Goal: Entertainment & Leisure: Browse casually

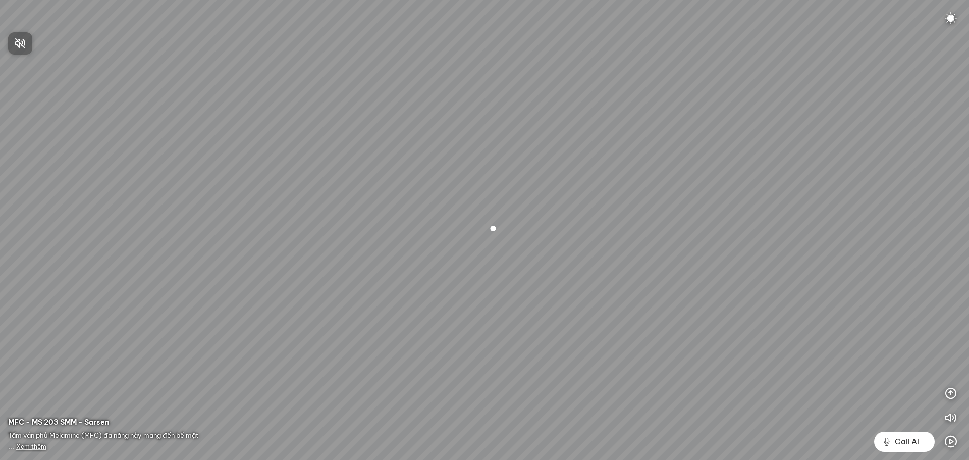
drag, startPoint x: 604, startPoint y: 290, endPoint x: 323, endPoint y: 218, distance: 289.8
click at [303, 250] on div at bounding box center [484, 230] width 969 height 460
drag, startPoint x: 431, startPoint y: 303, endPoint x: 72, endPoint y: 120, distance: 402.7
click at [91, 123] on div at bounding box center [484, 230] width 969 height 460
drag, startPoint x: 563, startPoint y: 285, endPoint x: 86, endPoint y: 185, distance: 486.8
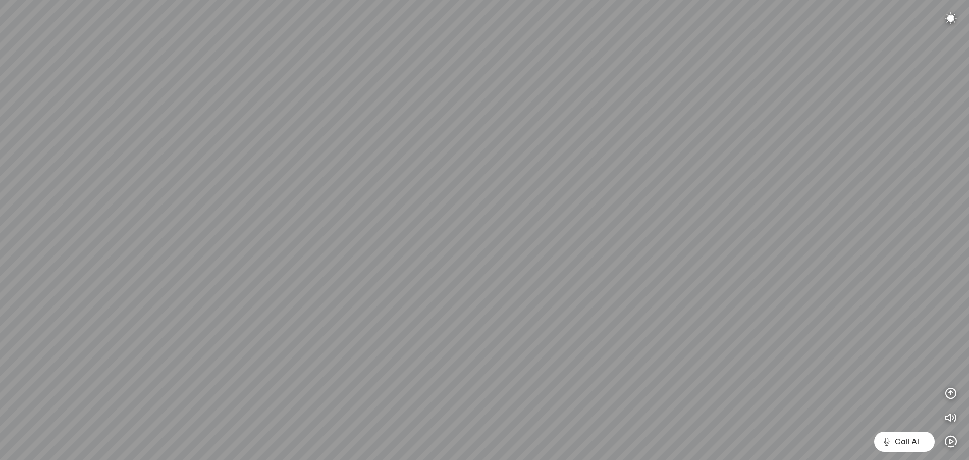
click at [86, 185] on div at bounding box center [484, 230] width 969 height 460
drag, startPoint x: 601, startPoint y: 167, endPoint x: 695, endPoint y: 482, distance: 328.3
click at [695, 459] on html "INFO: krpano 1.20.8 (build 2020-09-15) INFO: HTML5/Desktop - Chrome 139.0 - Web…" at bounding box center [484, 230] width 969 height 460
drag, startPoint x: 811, startPoint y: 217, endPoint x: 914, endPoint y: 249, distance: 107.4
click at [914, 249] on div at bounding box center [484, 230] width 969 height 460
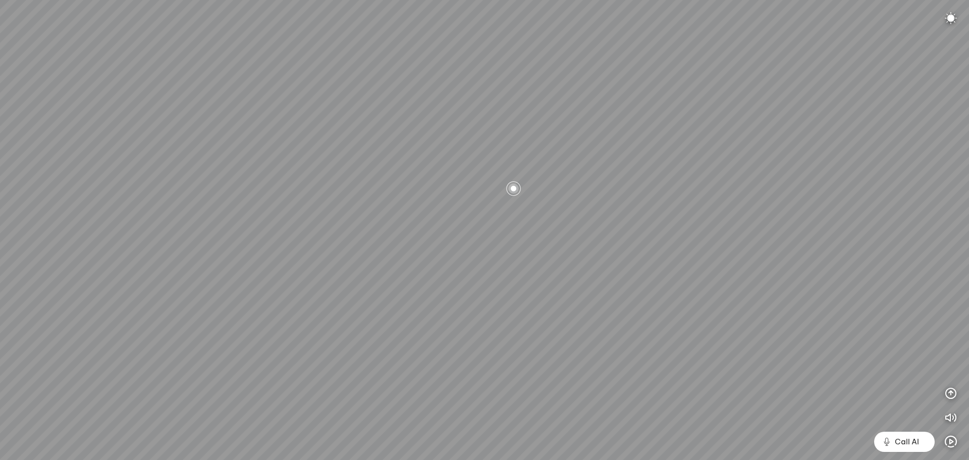
drag, startPoint x: 413, startPoint y: 257, endPoint x: 955, endPoint y: 49, distance: 579.9
click at [955, 48] on div at bounding box center [484, 230] width 969 height 460
drag, startPoint x: 384, startPoint y: 303, endPoint x: 576, endPoint y: 282, distance: 194.0
click at [809, 157] on div at bounding box center [484, 230] width 969 height 460
drag, startPoint x: 432, startPoint y: 272, endPoint x: 959, endPoint y: 241, distance: 527.4
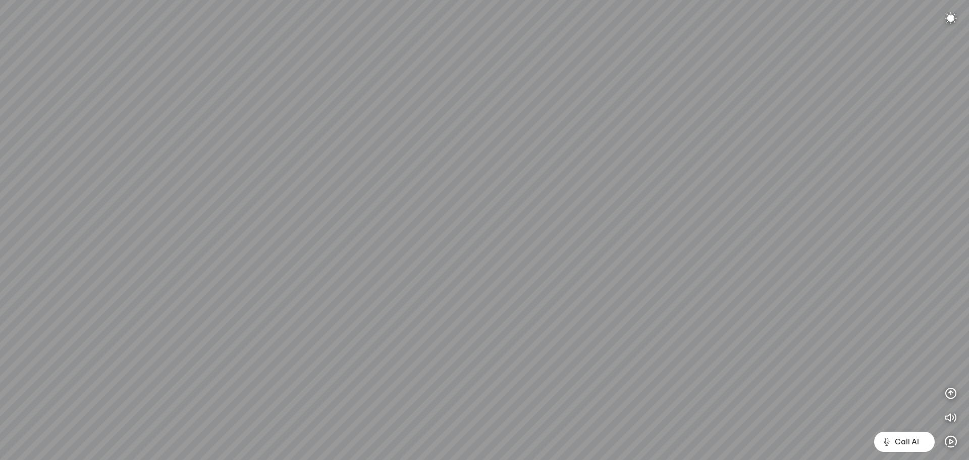
click at [969, 231] on div at bounding box center [484, 230] width 969 height 460
drag, startPoint x: 489, startPoint y: 253, endPoint x: 969, endPoint y: 484, distance: 531.9
click at [969, 459] on html "INFO: krpano 1.20.8 (build 2020-09-15) INFO: HTML5/Desktop - Chrome 139.0 - Web…" at bounding box center [484, 230] width 969 height 460
drag, startPoint x: 490, startPoint y: 304, endPoint x: 969, endPoint y: 398, distance: 487.6
click at [969, 398] on div at bounding box center [484, 230] width 969 height 460
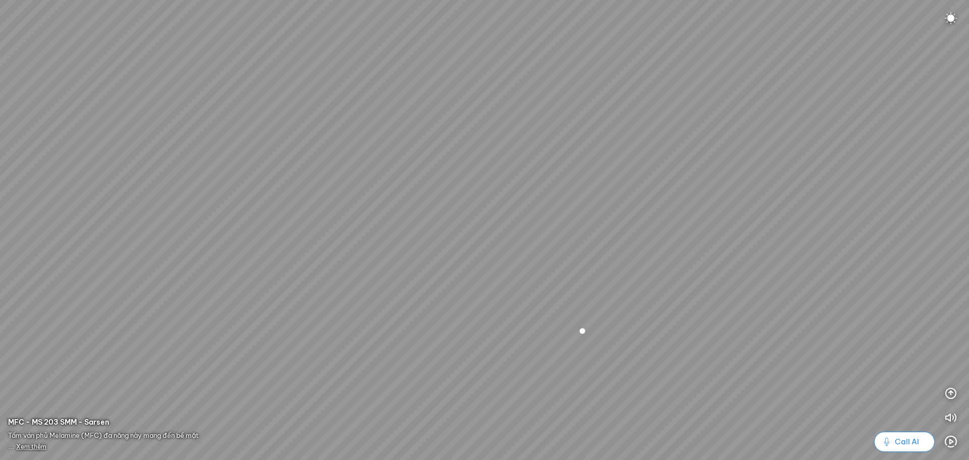
click at [902, 443] on span "Call AI" at bounding box center [907, 442] width 24 height 12
drag, startPoint x: 511, startPoint y: 303, endPoint x: -55, endPoint y: 275, distance: 566.6
click at [0, 275] on html "INFO: krpano 1.20.8 (build 2020-09-15) INFO: HTML5/Desktop - Chrome 139.0 - Web…" at bounding box center [484, 230] width 969 height 460
drag, startPoint x: 408, startPoint y: 317, endPoint x: 33, endPoint y: 259, distance: 380.0
click at [34, 259] on div at bounding box center [484, 230] width 969 height 460
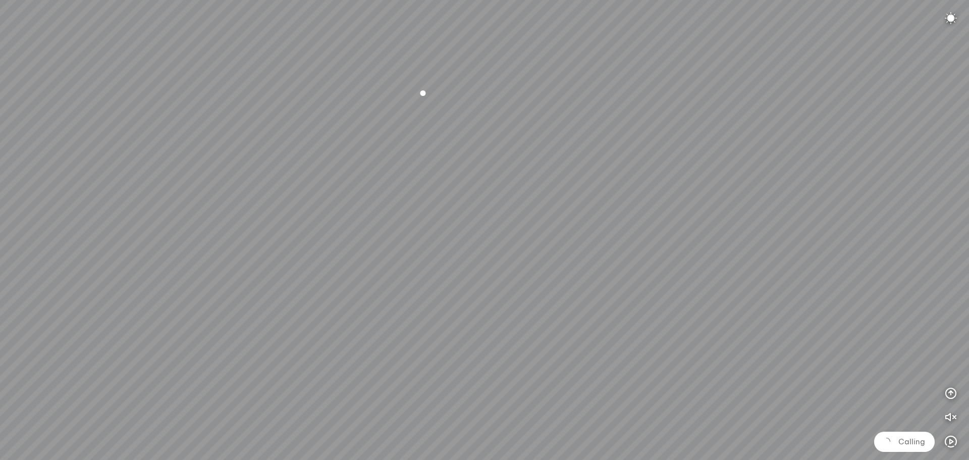
drag, startPoint x: 475, startPoint y: 263, endPoint x: 524, endPoint y: 117, distance: 154.5
click at [523, 114] on div at bounding box center [484, 230] width 969 height 460
drag, startPoint x: 590, startPoint y: 404, endPoint x: 483, endPoint y: 229, distance: 205.4
click at [483, 229] on div at bounding box center [484, 230] width 969 height 460
drag, startPoint x: 451, startPoint y: 268, endPoint x: 285, endPoint y: 236, distance: 168.7
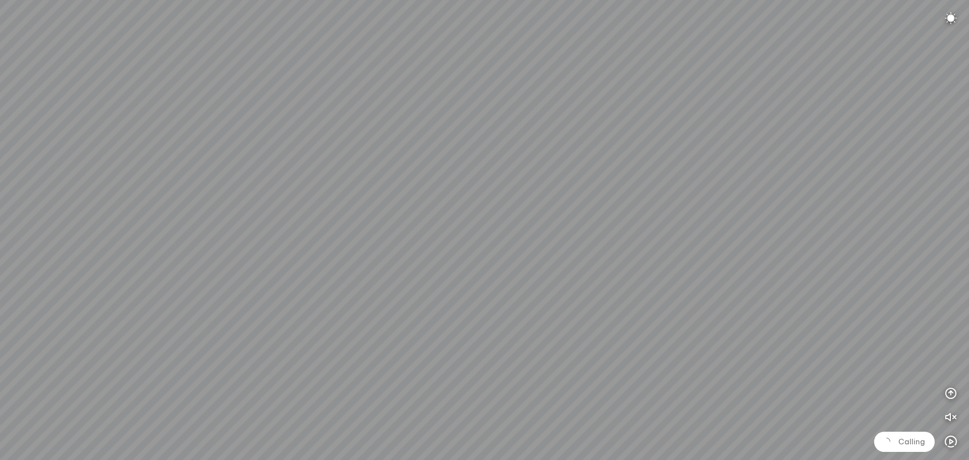
click at [286, 236] on div at bounding box center [484, 230] width 969 height 460
drag, startPoint x: 738, startPoint y: 335, endPoint x: 325, endPoint y: 251, distance: 421.8
click at [321, 253] on div at bounding box center [484, 230] width 969 height 460
drag, startPoint x: 531, startPoint y: 203, endPoint x: 460, endPoint y: 396, distance: 205.5
click at [460, 396] on div at bounding box center [484, 230] width 969 height 460
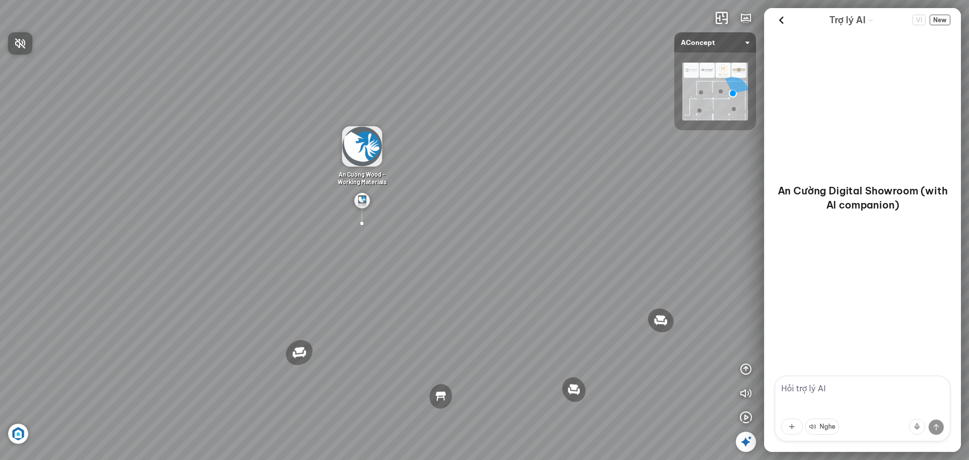
drag, startPoint x: 672, startPoint y: 281, endPoint x: 117, endPoint y: 133, distance: 575.0
click at [116, 134] on div at bounding box center [484, 230] width 969 height 460
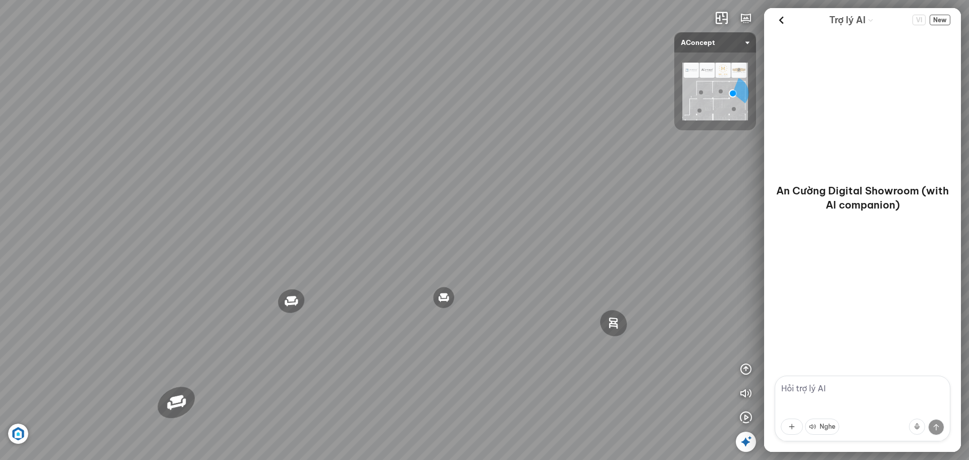
drag, startPoint x: 717, startPoint y: 281, endPoint x: 141, endPoint y: 180, distance: 585.2
click at [142, 182] on div "Ghế thư [PERSON_NAME] Ghế [PERSON_NAME] việc [PERSON_NAME] Bàn ăn Laxey Gối Tựa…" at bounding box center [484, 230] width 969 height 460
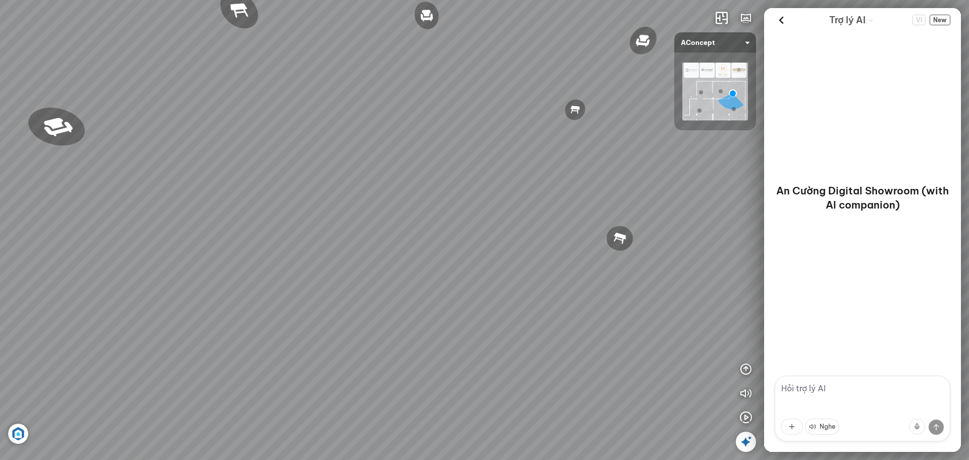
drag, startPoint x: 527, startPoint y: 255, endPoint x: 71, endPoint y: 84, distance: 487.3
click at [71, 84] on div "Ghế thư [PERSON_NAME] Ghế [PERSON_NAME] việc [PERSON_NAME] Bàn ăn Laxey Gối Tựa…" at bounding box center [484, 230] width 969 height 460
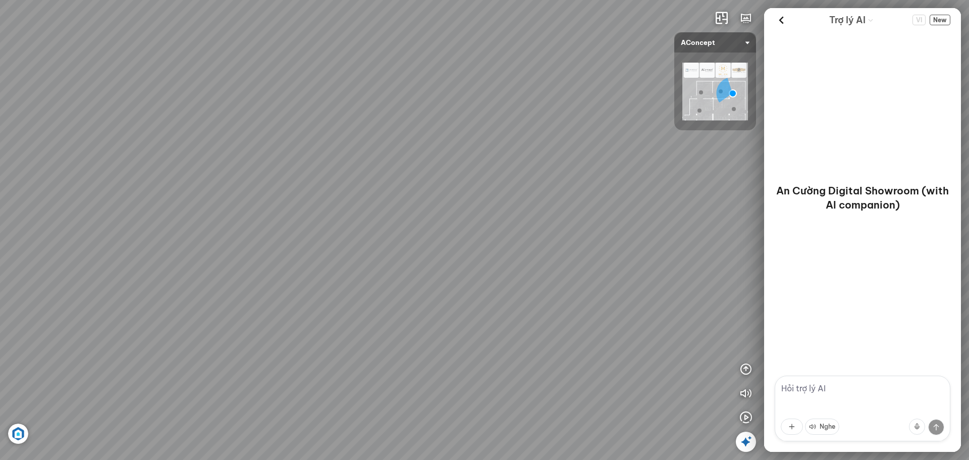
drag, startPoint x: 512, startPoint y: 155, endPoint x: -113, endPoint y: 191, distance: 625.9
click at [0, 191] on html "Ghế thư [PERSON_NAME] Ghế [PERSON_NAME] việc [PERSON_NAME] Bàn ăn Laxey Gối Tựa…" at bounding box center [484, 230] width 969 height 460
drag, startPoint x: 586, startPoint y: 187, endPoint x: 780, endPoint y: 483, distance: 354.3
click at [780, 459] on html "Ghế thư [PERSON_NAME] Ghế [PERSON_NAME] việc [PERSON_NAME] Bàn ăn Laxey Gối Tựa…" at bounding box center [484, 230] width 969 height 460
drag, startPoint x: 703, startPoint y: 282, endPoint x: 838, endPoint y: 240, distance: 141.8
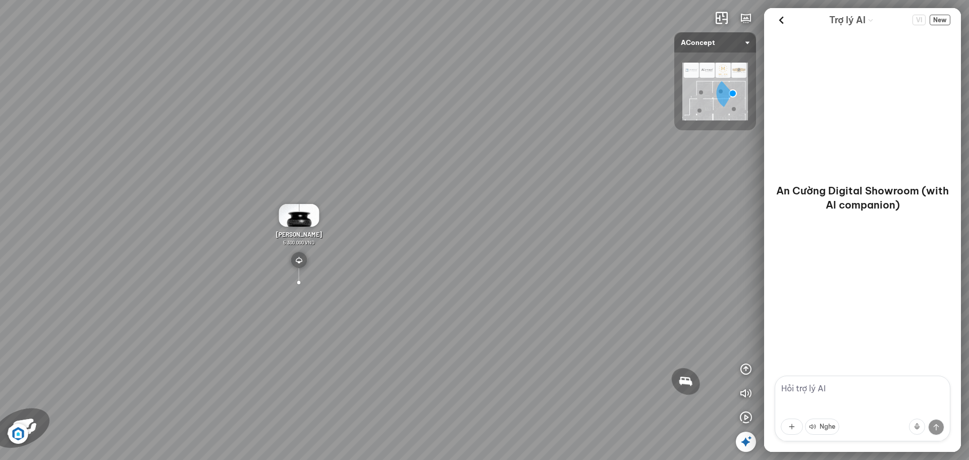
click at [827, 294] on div "Ghế thư [PERSON_NAME] Ghế [PERSON_NAME] việc [PERSON_NAME] Bàn ăn Laxey Gối Tựa…" at bounding box center [484, 230] width 969 height 460
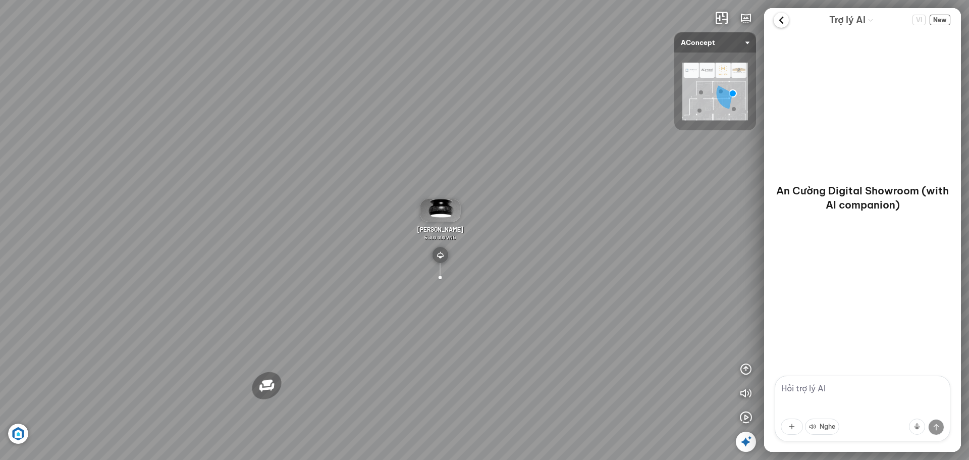
click at [781, 25] on icon at bounding box center [781, 20] width 15 height 15
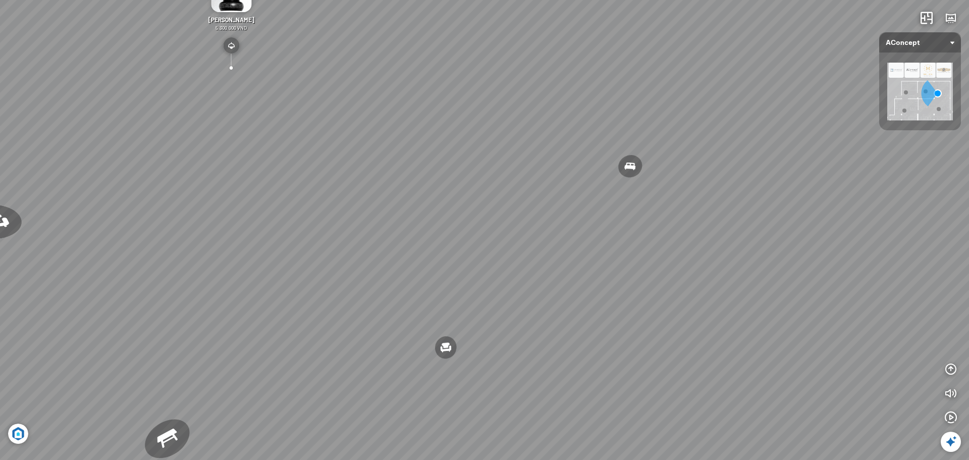
drag, startPoint x: 411, startPoint y: 293, endPoint x: 101, endPoint y: 93, distance: 368.8
click at [101, 93] on div "Ghế thư giãn Nanna Ghế làm việc Winslow Bàn ăn Laxey Gối Tựa Lưng Họa Tiết Hoa …" at bounding box center [484, 230] width 969 height 460
drag, startPoint x: 542, startPoint y: 331, endPoint x: -60, endPoint y: 367, distance: 602.8
click at [0, 367] on html "Ghế thư giãn Nanna Ghế làm việc Winslow Bàn ăn Laxey Gối Tựa Lưng Họa Tiết Hoa …" at bounding box center [484, 230] width 969 height 460
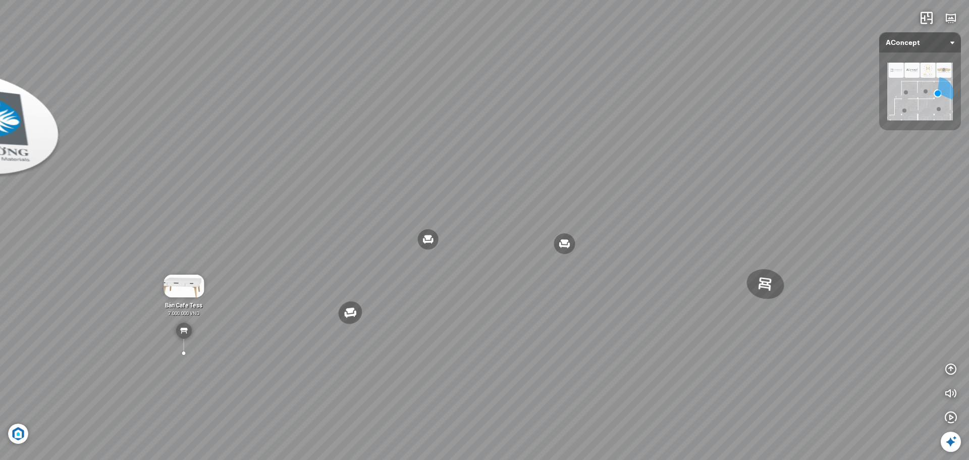
drag, startPoint x: 676, startPoint y: 289, endPoint x: 382, endPoint y: 340, distance: 298.7
click at [382, 340] on div "Ghế thư giãn Nanna Ghế làm việc Winslow Bàn ăn Laxey Gối Tựa Lưng Họa Tiết Hoa …" at bounding box center [484, 230] width 969 height 460
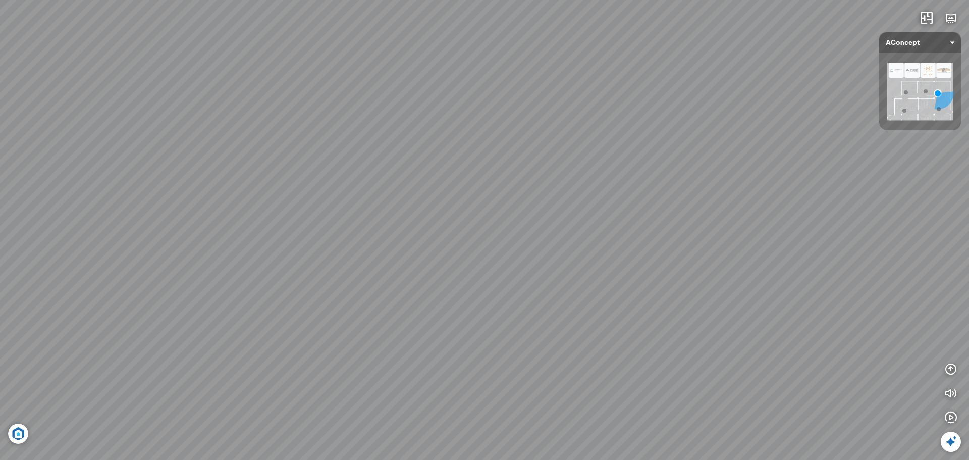
drag, startPoint x: 801, startPoint y: 256, endPoint x: 313, endPoint y: 153, distance: 498.3
click at [290, 180] on div "Ghế thư giãn Nanna Ghế làm việc Winslow Bàn ăn Laxey Gối Tựa Lưng Họa Tiết Hoa …" at bounding box center [484, 230] width 969 height 460
drag, startPoint x: 583, startPoint y: 322, endPoint x: 301, endPoint y: 104, distance: 356.3
click at [301, 104] on div "Ghế thư giãn Nanna Ghế làm việc Winslow Bàn ăn Laxey Gối Tựa Lưng Họa Tiết Hoa …" at bounding box center [484, 230] width 969 height 460
click at [472, 322] on div "Ghế thư giãn Nanna Ghế làm việc Winslow Bàn ăn Laxey Gối Tựa Lưng Họa Tiết Hoa …" at bounding box center [484, 230] width 969 height 460
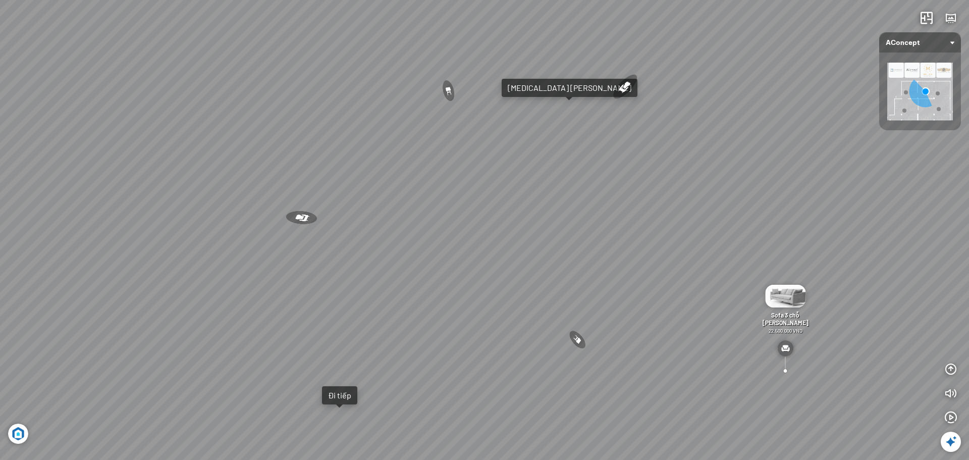
drag, startPoint x: 582, startPoint y: 327, endPoint x: 151, endPoint y: 198, distance: 449.9
click at [151, 198] on div "Bàn làm việc Elise Desk 7.300.000 VND Gối Tựa Lưng Họa Tiết Hoa Hồng Vintage Ro…" at bounding box center [484, 230] width 969 height 460
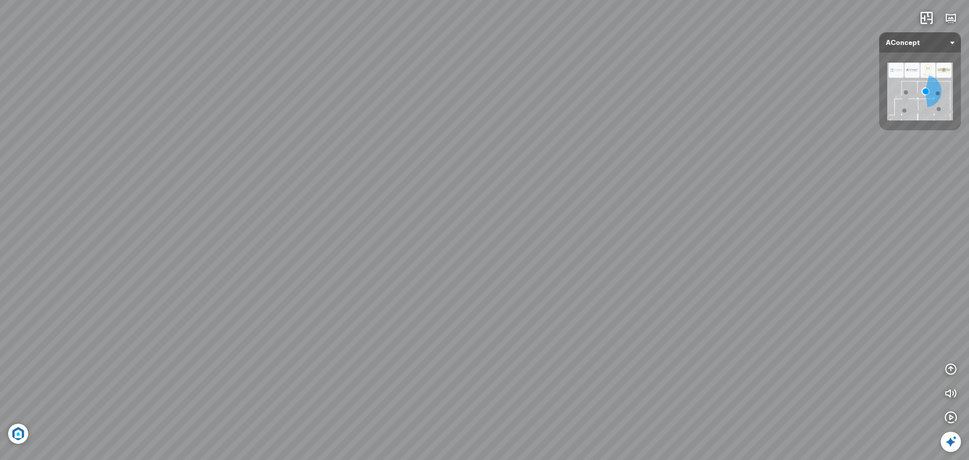
drag, startPoint x: 517, startPoint y: 184, endPoint x: 803, endPoint y: 353, distance: 331.6
click at [803, 353] on div "Bàn làm việc Elise Desk 7.300.000 VND Gối Tựa Lưng Họa Tiết Hoa Hồng Vintage Ro…" at bounding box center [484, 230] width 969 height 460
click at [490, 361] on div "Bàn làm việc Elise Desk 7.300.000 VND Gối Tựa Lưng Họa Tiết Hoa Hồng Vintage Ro…" at bounding box center [484, 230] width 969 height 460
drag, startPoint x: 540, startPoint y: 247, endPoint x: 364, endPoint y: 179, distance: 188.2
click at [348, 190] on div "Đèn trần Reno 5.300.000 VND Giường ngủ Palima 19.000.000 VND Ghế thư giãn Nanna…" at bounding box center [484, 230] width 969 height 460
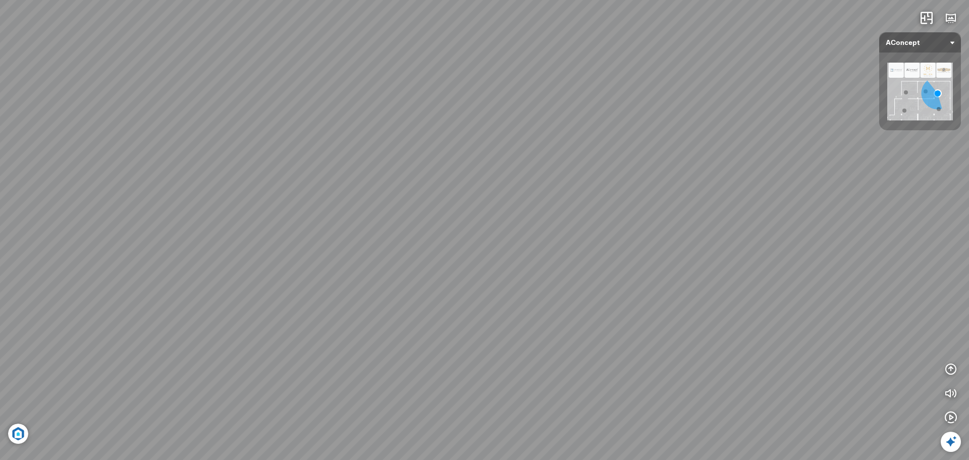
drag, startPoint x: 511, startPoint y: 233, endPoint x: 322, endPoint y: 230, distance: 188.8
click at [322, 230] on div "Đèn trần Reno 5.300.000 VND Giường ngủ Palima 19.000.000 VND Ghế thư giãn Nanna…" at bounding box center [484, 230] width 969 height 460
drag, startPoint x: 462, startPoint y: 169, endPoint x: 270, endPoint y: 156, distance: 192.7
click at [270, 157] on div "Đèn trần Reno 5.300.000 VND Giường ngủ Palima 19.000.000 VND Ghế thư giãn Nanna…" at bounding box center [484, 230] width 969 height 460
drag, startPoint x: 560, startPoint y: 172, endPoint x: 393, endPoint y: 196, distance: 168.3
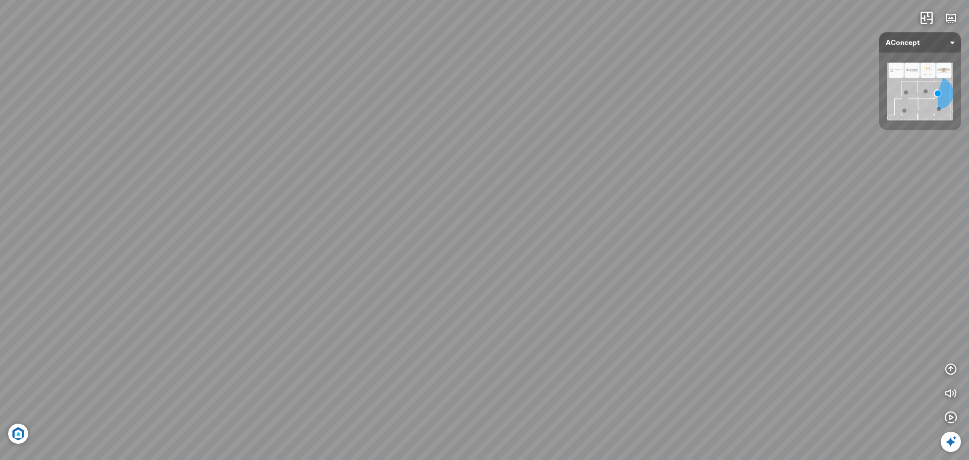
click at [393, 196] on div "Đèn trần Reno 5.300.000 VND Giường ngủ Palima 19.000.000 VND Ghế thư giãn Nanna…" at bounding box center [484, 230] width 969 height 460
drag, startPoint x: 657, startPoint y: 332, endPoint x: 637, endPoint y: 347, distance: 25.2
click at [637, 347] on div "Đèn trần Reno 5.300.000 VND Giường ngủ Palima 19.000.000 VND Ghế thư giãn Nanna…" at bounding box center [484, 230] width 969 height 460
drag, startPoint x: 465, startPoint y: 369, endPoint x: 513, endPoint y: 378, distance: 48.3
click at [513, 378] on div "Đèn trần Reno 5.300.000 VND Giường ngủ Palima 19.000.000 VND Ghế thư giãn Nanna…" at bounding box center [484, 230] width 969 height 460
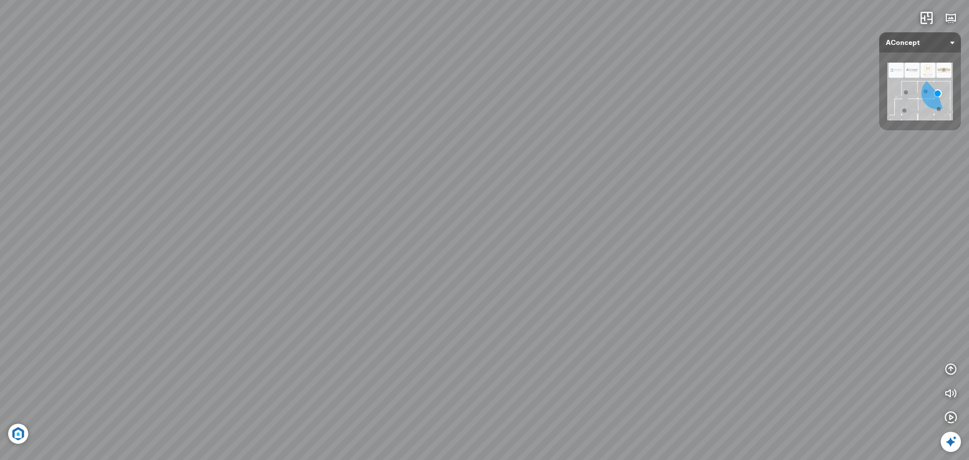
drag, startPoint x: 542, startPoint y: 213, endPoint x: 279, endPoint y: 196, distance: 263.5
click at [279, 196] on div "Đèn trần Reno 5.300.000 VND Giường ngủ Palima 19.000.000 VND Ghế thư giãn Nanna…" at bounding box center [484, 230] width 969 height 460
drag, startPoint x: 387, startPoint y: 308, endPoint x: 379, endPoint y: 222, distance: 86.7
click at [379, 222] on div "Đèn trần Reno 5.300.000 VND Giường ngủ Palima 19.000.000 VND Ghế thư giãn Nanna…" at bounding box center [484, 230] width 969 height 460
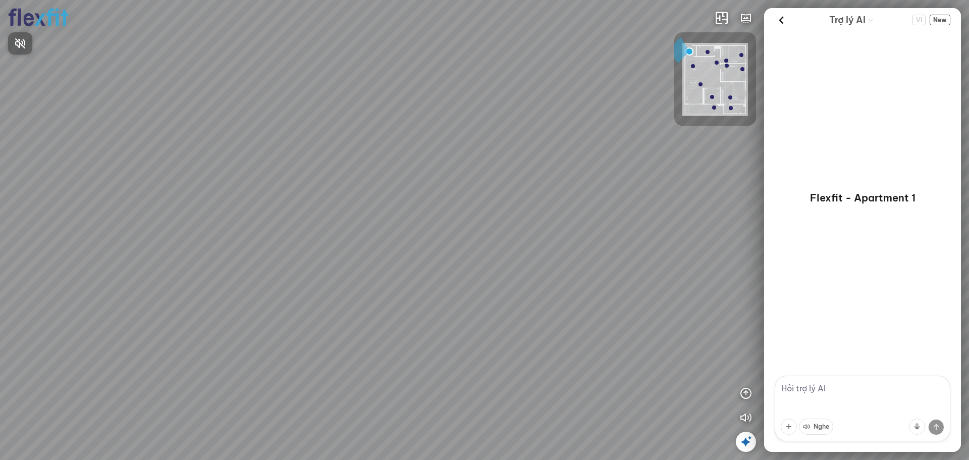
drag, startPoint x: 420, startPoint y: 257, endPoint x: 251, endPoint y: 243, distance: 169.7
click at [110, 224] on div at bounding box center [484, 230] width 969 height 460
drag, startPoint x: 557, startPoint y: 312, endPoint x: 161, endPoint y: 240, distance: 403.3
click at [164, 240] on div at bounding box center [484, 230] width 969 height 460
drag, startPoint x: 661, startPoint y: 266, endPoint x: 160, endPoint y: 243, distance: 502.3
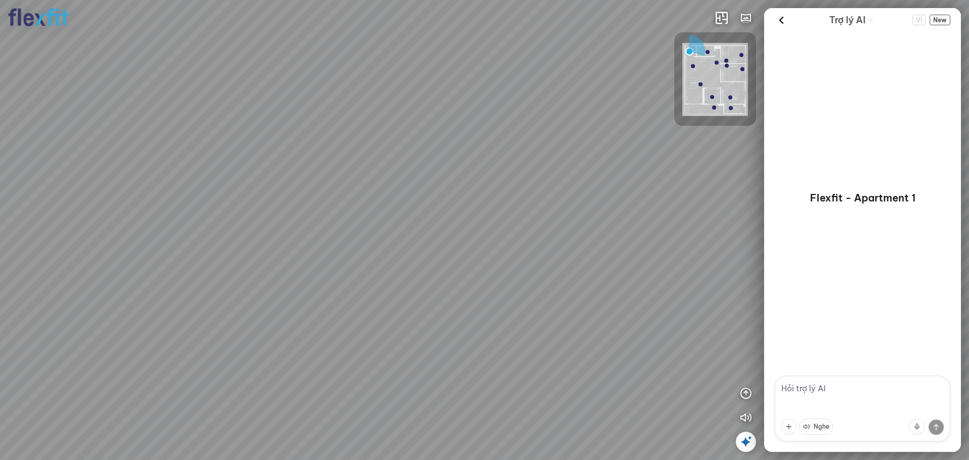
click at [160, 243] on div at bounding box center [484, 230] width 969 height 460
drag, startPoint x: 537, startPoint y: 270, endPoint x: 125, endPoint y: 225, distance: 414.3
click at [125, 226] on div at bounding box center [484, 230] width 969 height 460
drag, startPoint x: 552, startPoint y: 295, endPoint x: 552, endPoint y: 271, distance: 23.7
click at [891, 366] on div "INFO: krpano 1.20.8 (build [DATE]) INFO: HTML5/Desktop - Chrome 139.0 - WebGL I…" at bounding box center [484, 230] width 969 height 460
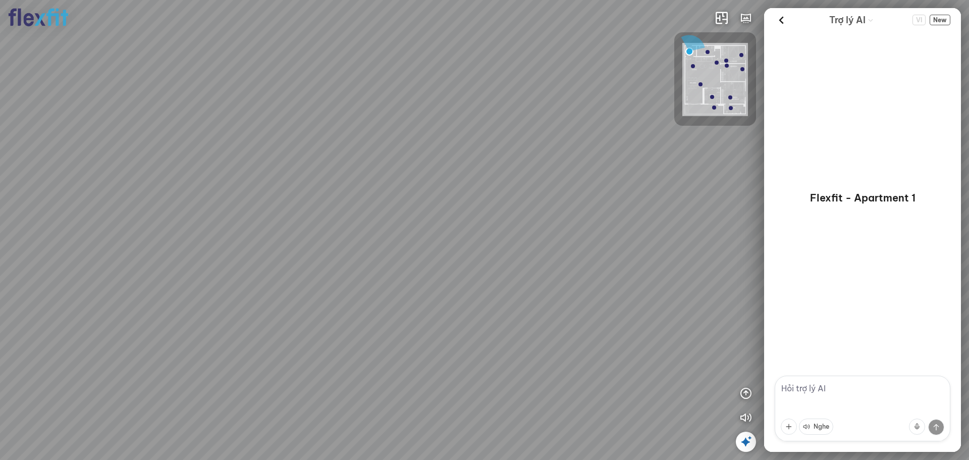
drag, startPoint x: 511, startPoint y: 248, endPoint x: 917, endPoint y: 349, distance: 418.1
click at [947, 351] on div "INFO: krpano 1.20.8 (build [DATE]) INFO: HTML5/Desktop - Chrome 139.0 - WebGL I…" at bounding box center [484, 230] width 969 height 460
drag, startPoint x: 516, startPoint y: 209, endPoint x: 969, endPoint y: 282, distance: 458.0
click at [969, 282] on div at bounding box center [484, 230] width 969 height 460
drag, startPoint x: 425, startPoint y: 258, endPoint x: 620, endPoint y: 262, distance: 195.4
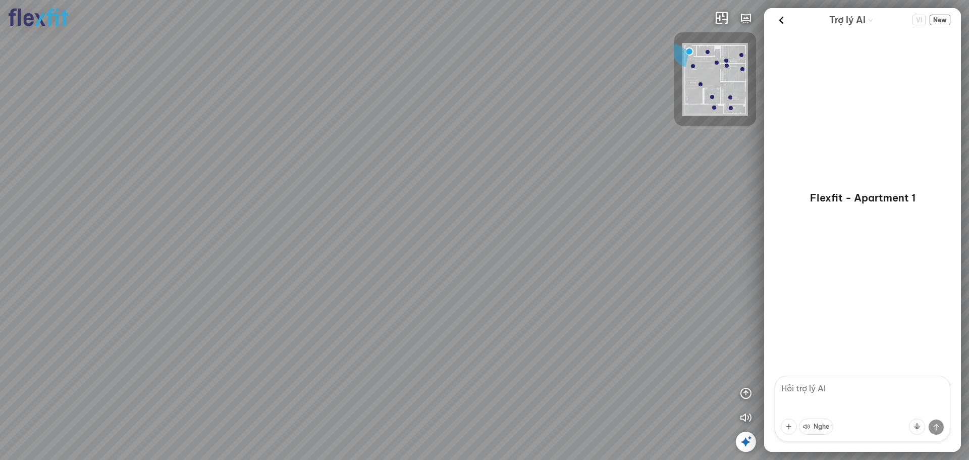
click at [620, 262] on div at bounding box center [484, 230] width 969 height 460
drag, startPoint x: 389, startPoint y: 304, endPoint x: 857, endPoint y: 147, distance: 493.4
click at [857, 147] on div "INFO: krpano 1.20.8 (build [DATE]) INFO: HTML5/Desktop - Chrome 139.0 - WebGL I…" at bounding box center [484, 230] width 969 height 460
drag, startPoint x: 562, startPoint y: 322, endPoint x: 331, endPoint y: 63, distance: 347.1
click at [331, 63] on div at bounding box center [484, 230] width 969 height 460
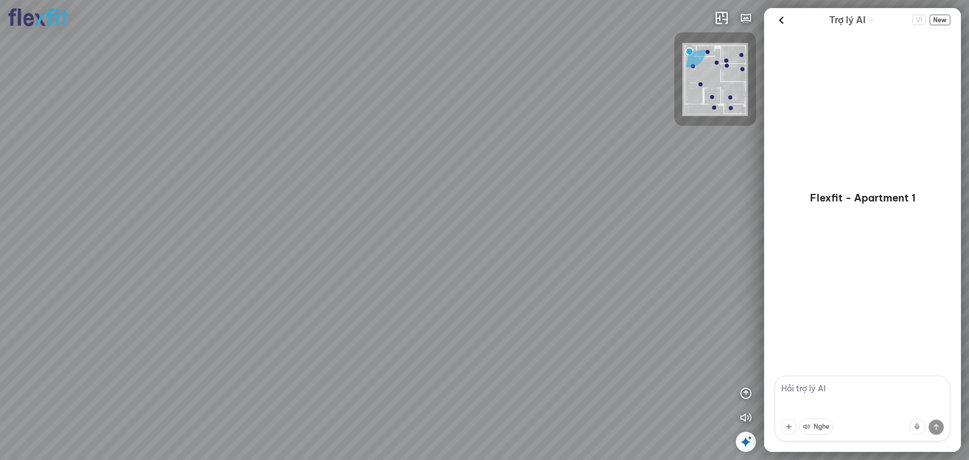
drag, startPoint x: 356, startPoint y: 268, endPoint x: 798, endPoint y: 160, distance: 454.2
click at [798, 161] on div "INFO: krpano 1.20.8 (build [DATE]) INFO: HTML5/Desktop - Chrome 139.0 - WebGL I…" at bounding box center [484, 230] width 969 height 460
drag, startPoint x: 462, startPoint y: 285, endPoint x: 587, endPoint y: 144, distance: 187.4
click at [587, 144] on div at bounding box center [484, 230] width 969 height 460
drag, startPoint x: 291, startPoint y: 310, endPoint x: 474, endPoint y: 228, distance: 201.1
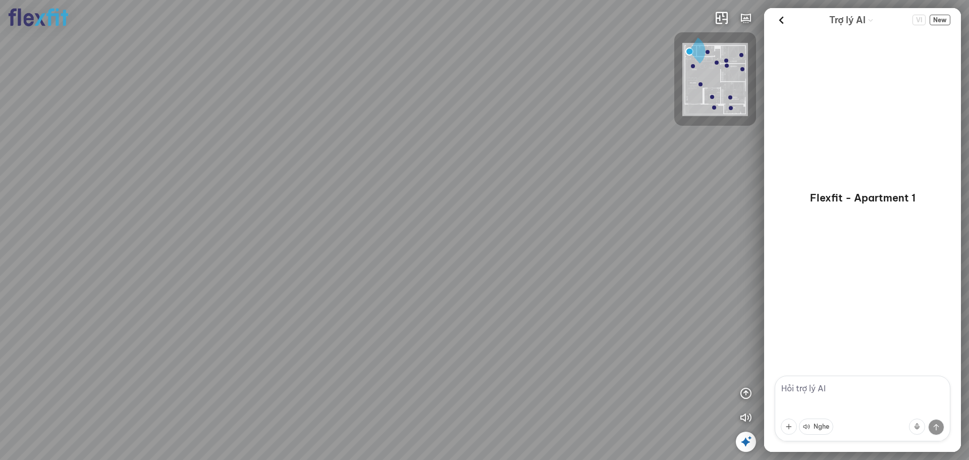
click at [474, 228] on div at bounding box center [484, 230] width 969 height 460
drag, startPoint x: 365, startPoint y: 273, endPoint x: 682, endPoint y: 327, distance: 321.5
click at [677, 355] on div at bounding box center [484, 230] width 969 height 460
